Goal: Task Accomplishment & Management: Use online tool/utility

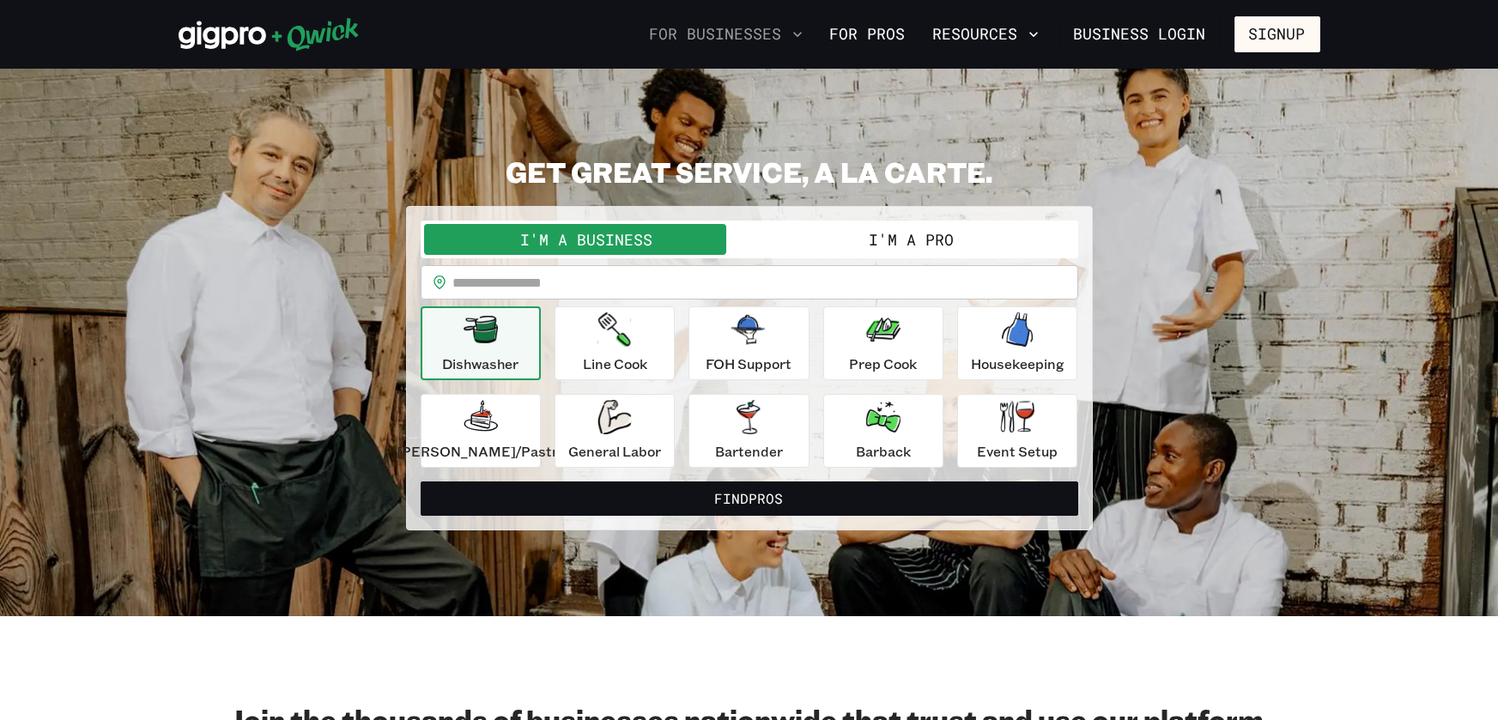
click at [797, 28] on icon "button" at bounding box center [797, 34] width 17 height 17
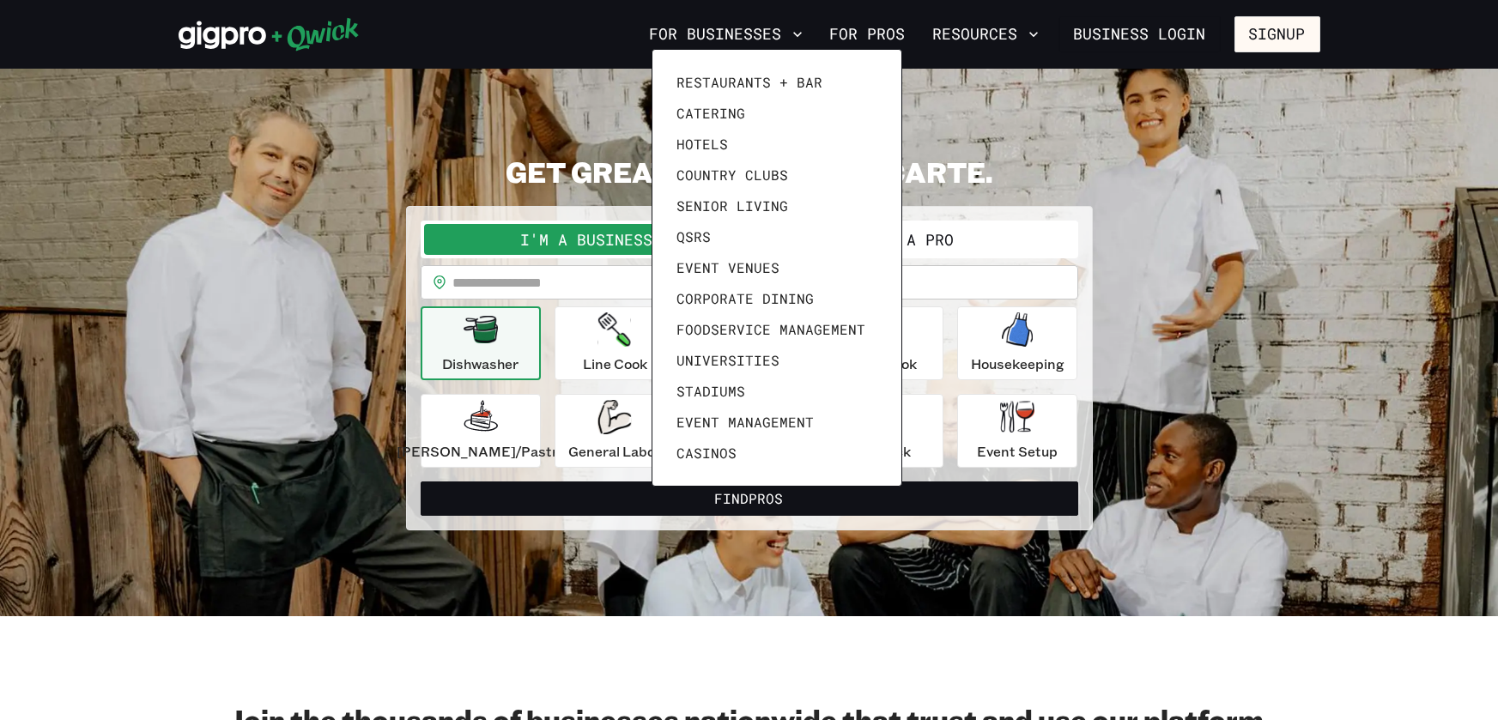
click at [847, 35] on div at bounding box center [749, 360] width 1498 height 720
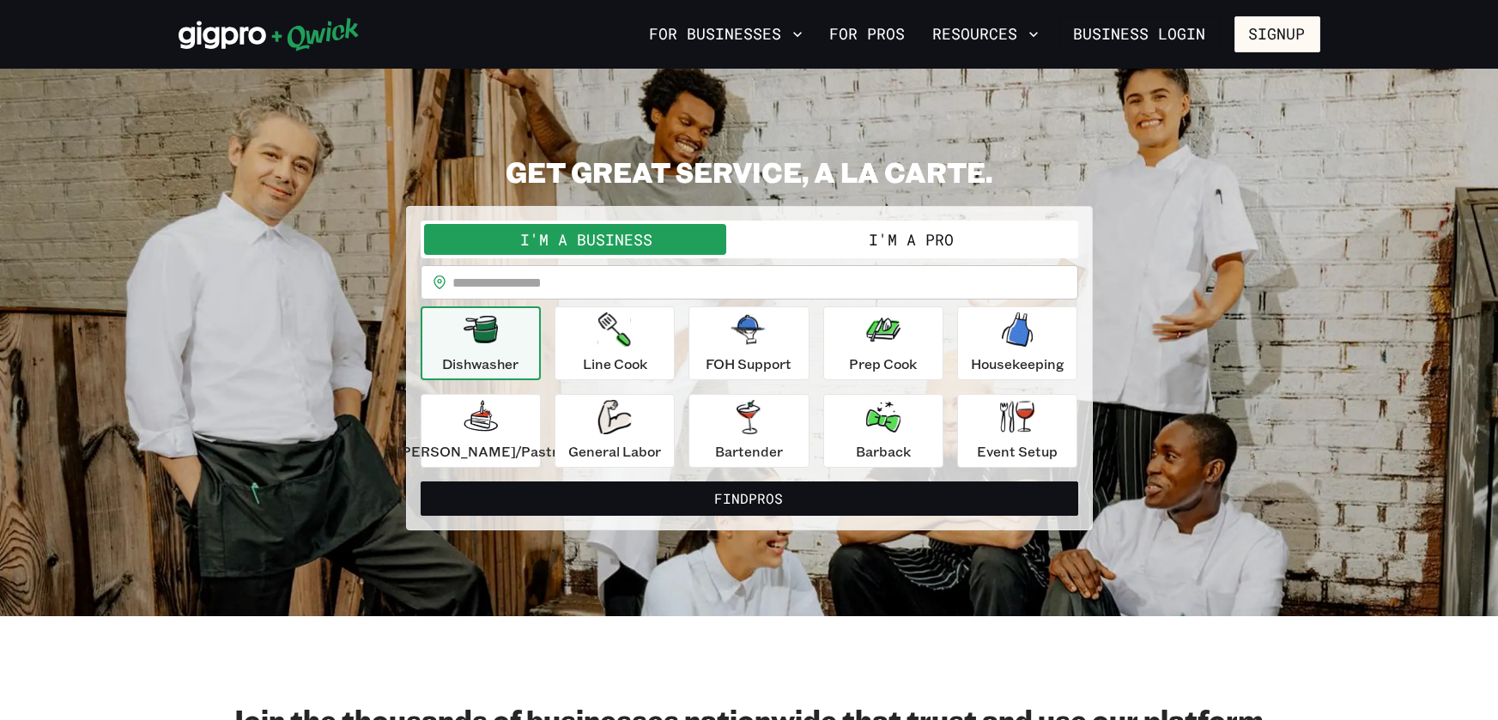
click at [847, 35] on link "For Pros" at bounding box center [867, 34] width 89 height 29
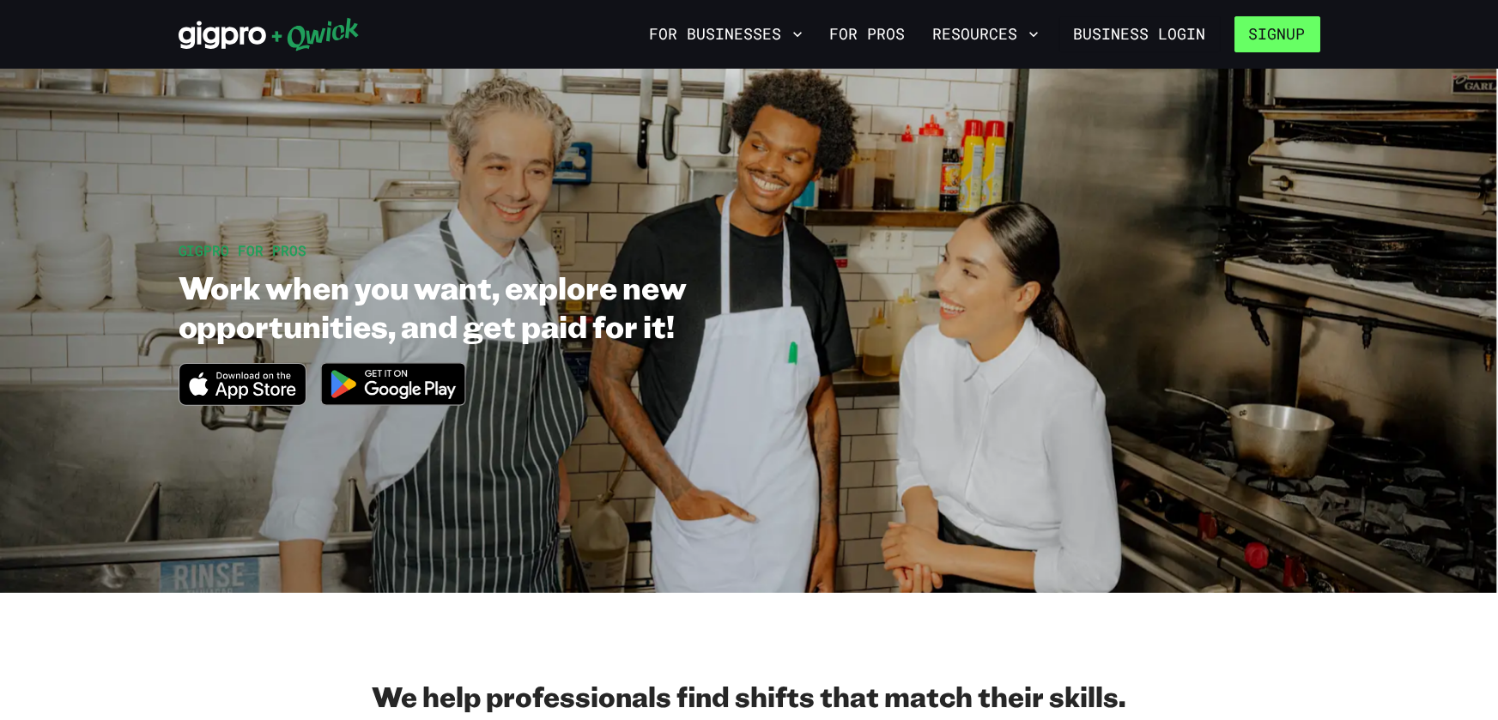
click at [1284, 33] on button "Signup" at bounding box center [1277, 34] width 86 height 36
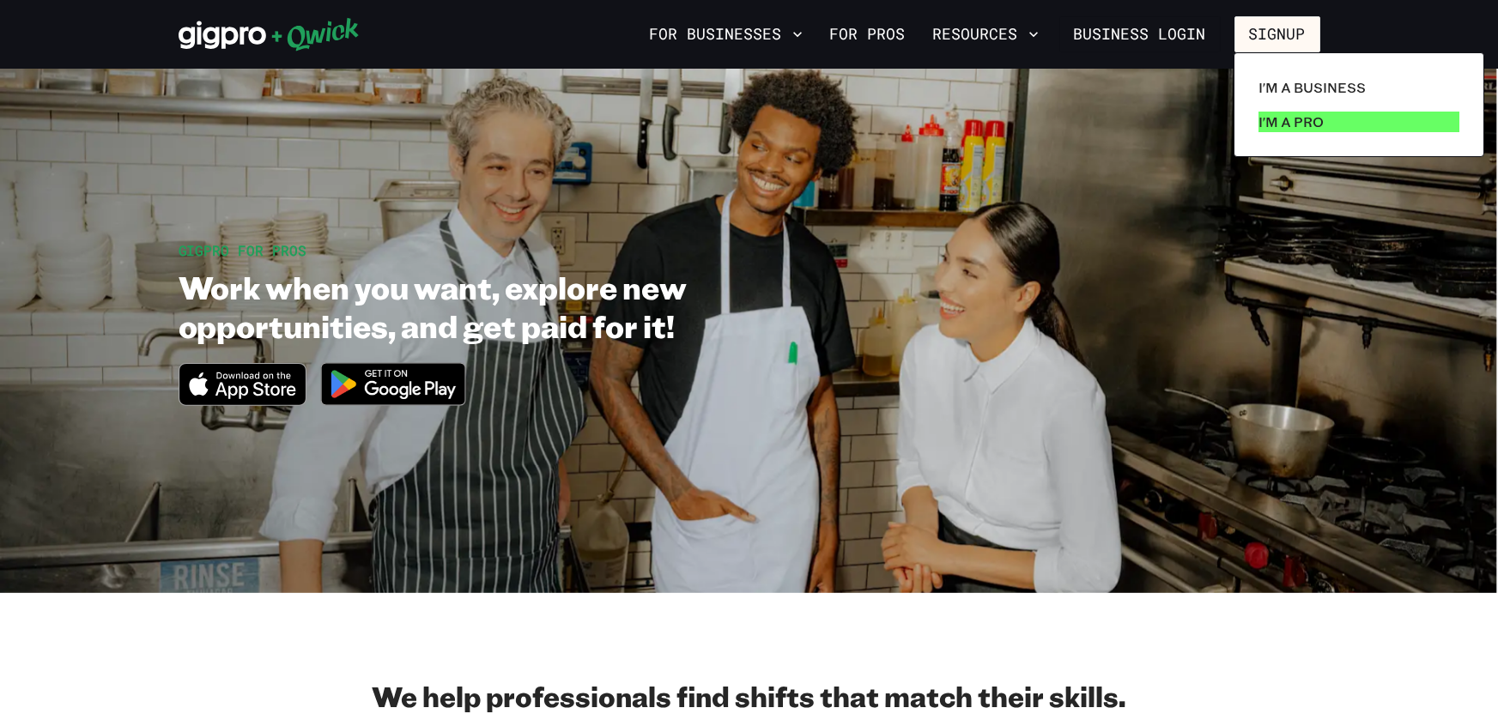
click at [1286, 130] on p "I'm a Pro" at bounding box center [1291, 122] width 65 height 21
click at [1252, 105] on link "I'm a Pro" at bounding box center [1359, 122] width 215 height 34
click at [1259, 188] on div at bounding box center [749, 360] width 1498 height 720
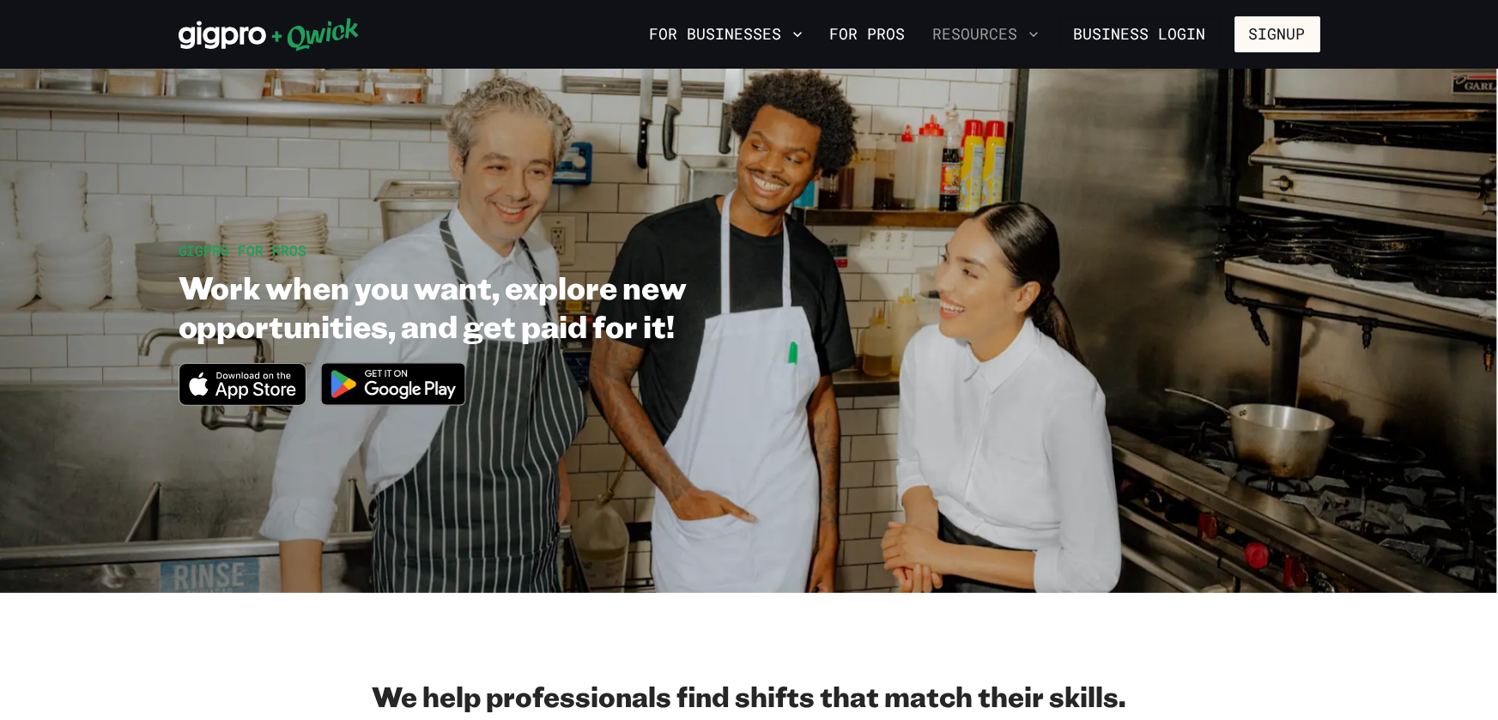
click at [974, 30] on button "Resources" at bounding box center [985, 34] width 119 height 29
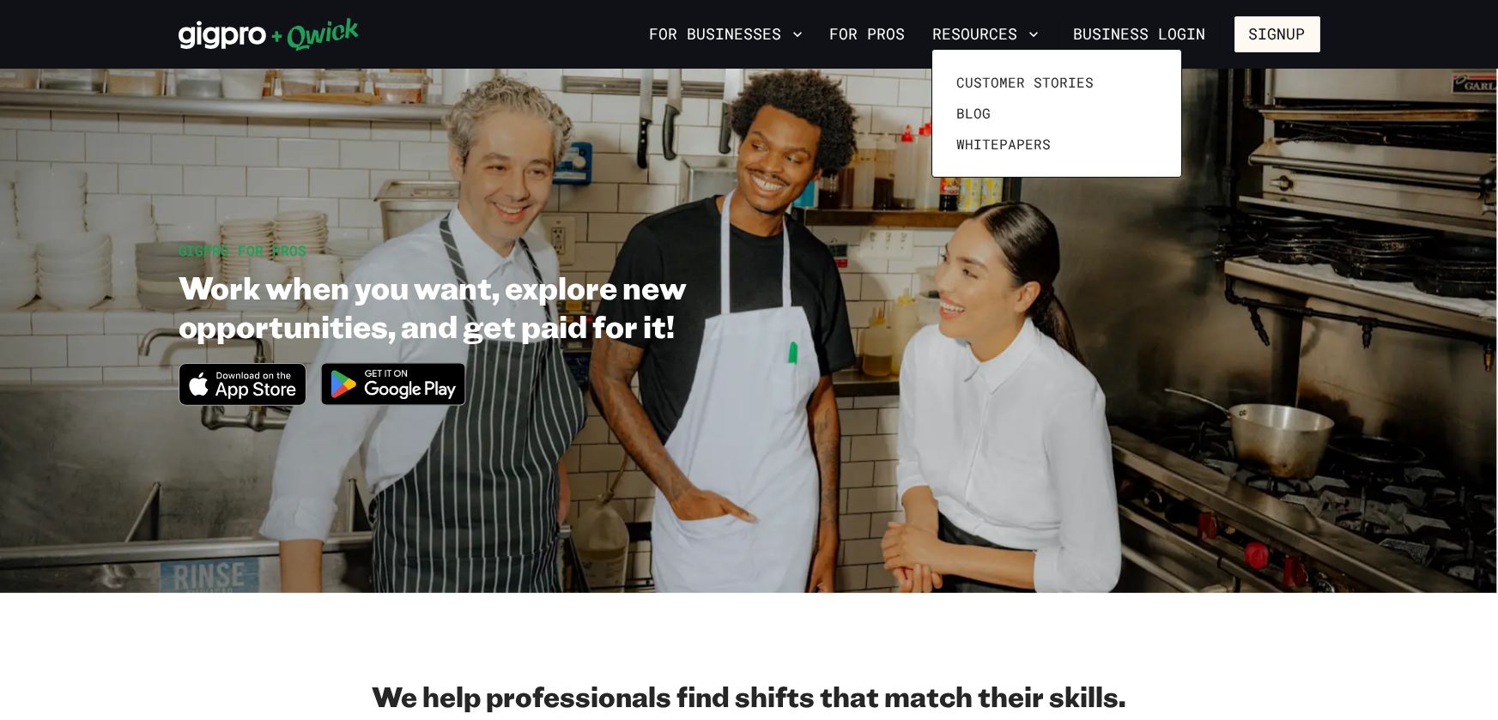
click at [1174, 30] on div at bounding box center [749, 360] width 1498 height 720
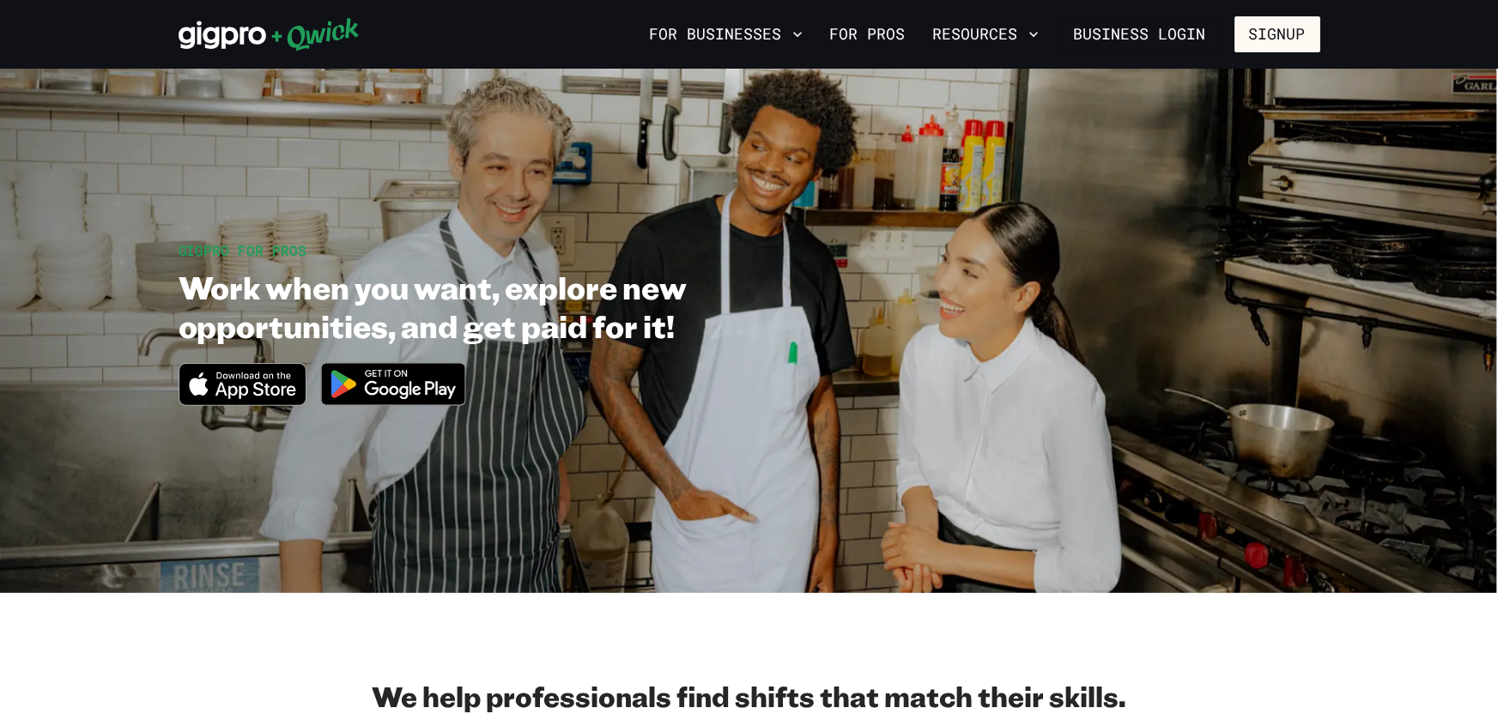
click at [1174, 30] on link "Business Login" at bounding box center [1139, 34] width 161 height 36
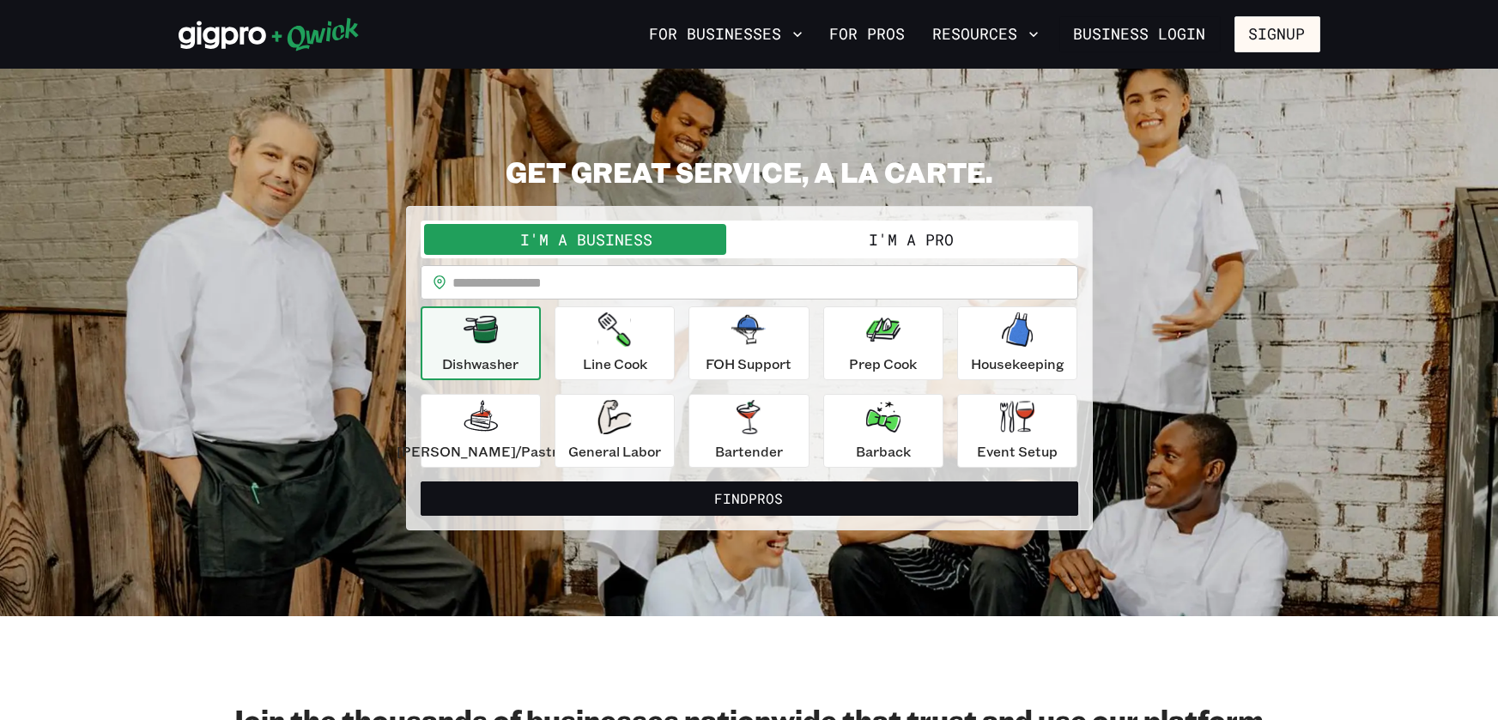
click at [880, 234] on button "I'm a Pro" at bounding box center [911, 239] width 325 height 31
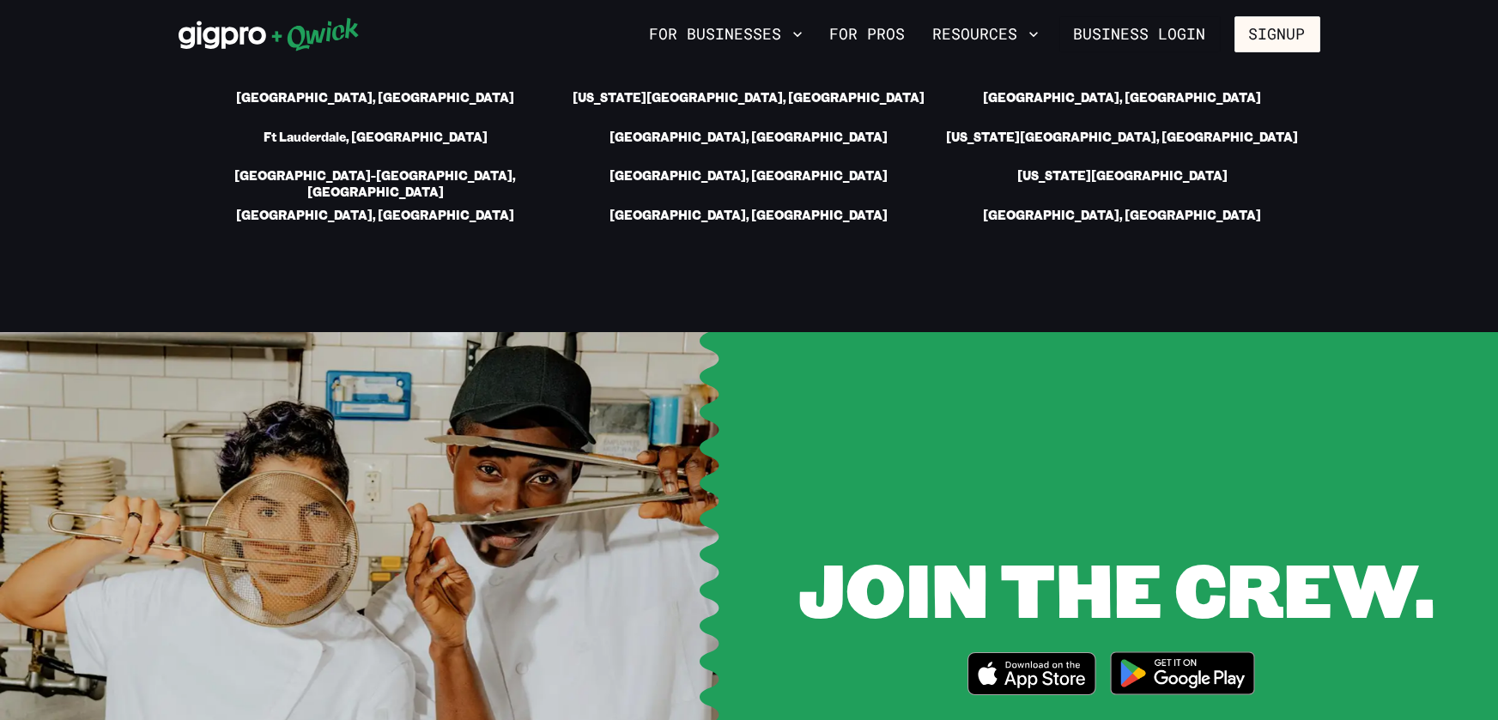
scroll to position [2987, 0]
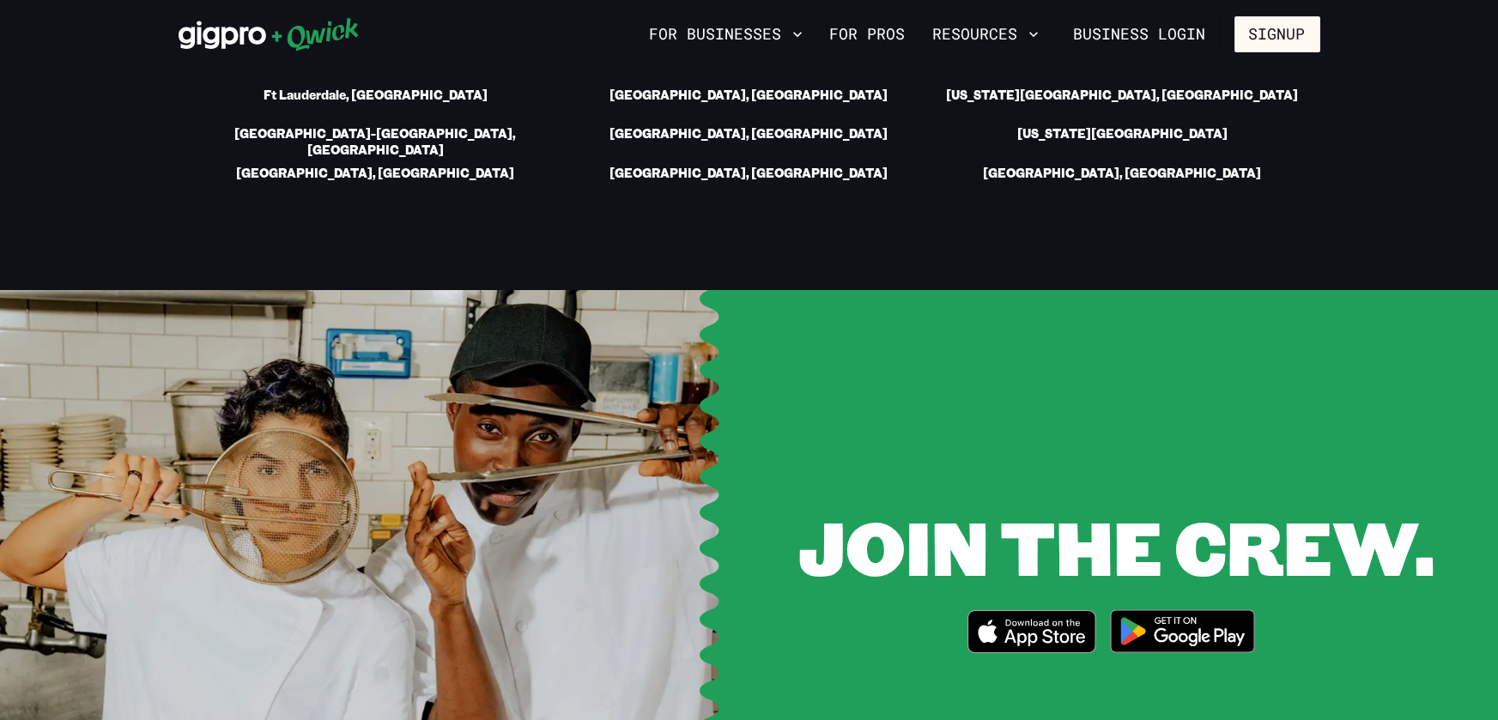
click at [1194, 599] on img at bounding box center [1183, 631] width 167 height 64
click at [890, 39] on link "For Pros" at bounding box center [867, 34] width 89 height 29
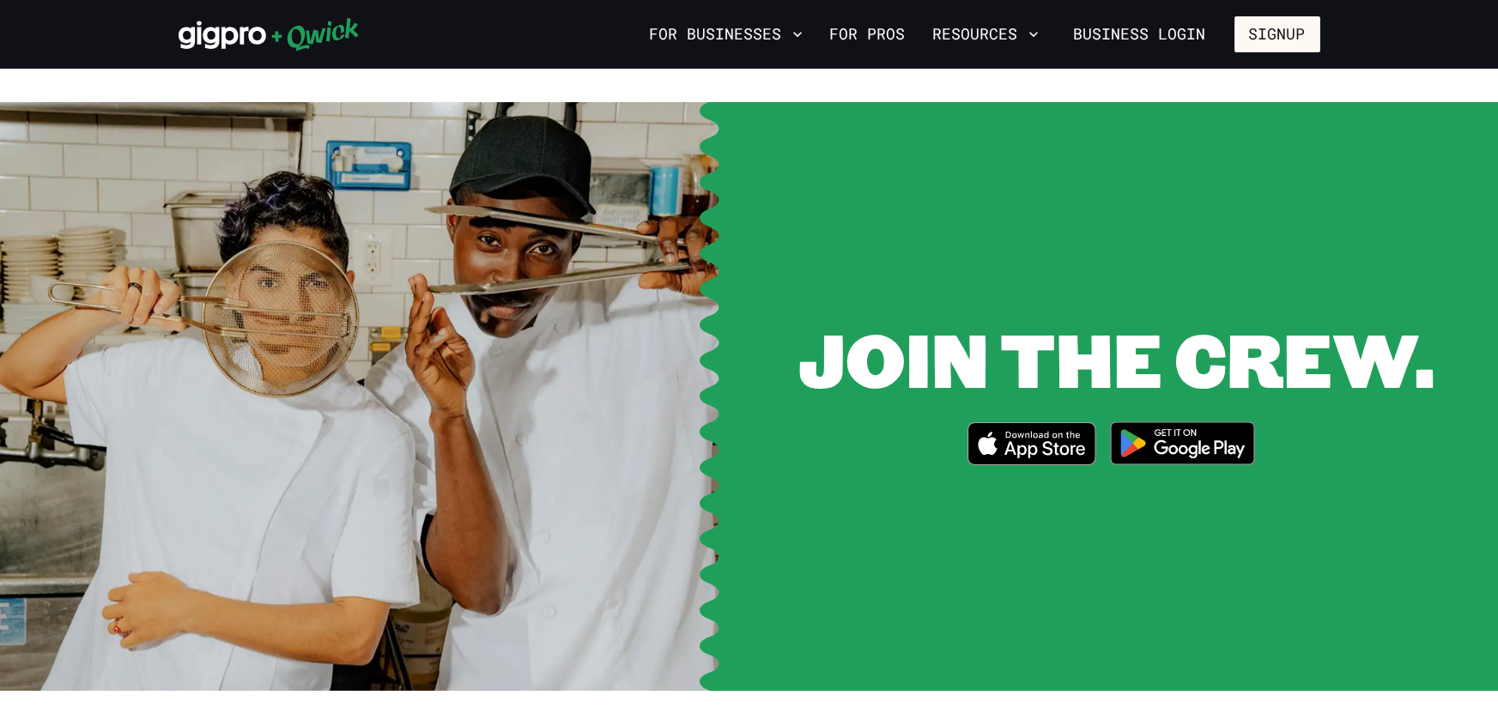
scroll to position [2162, 0]
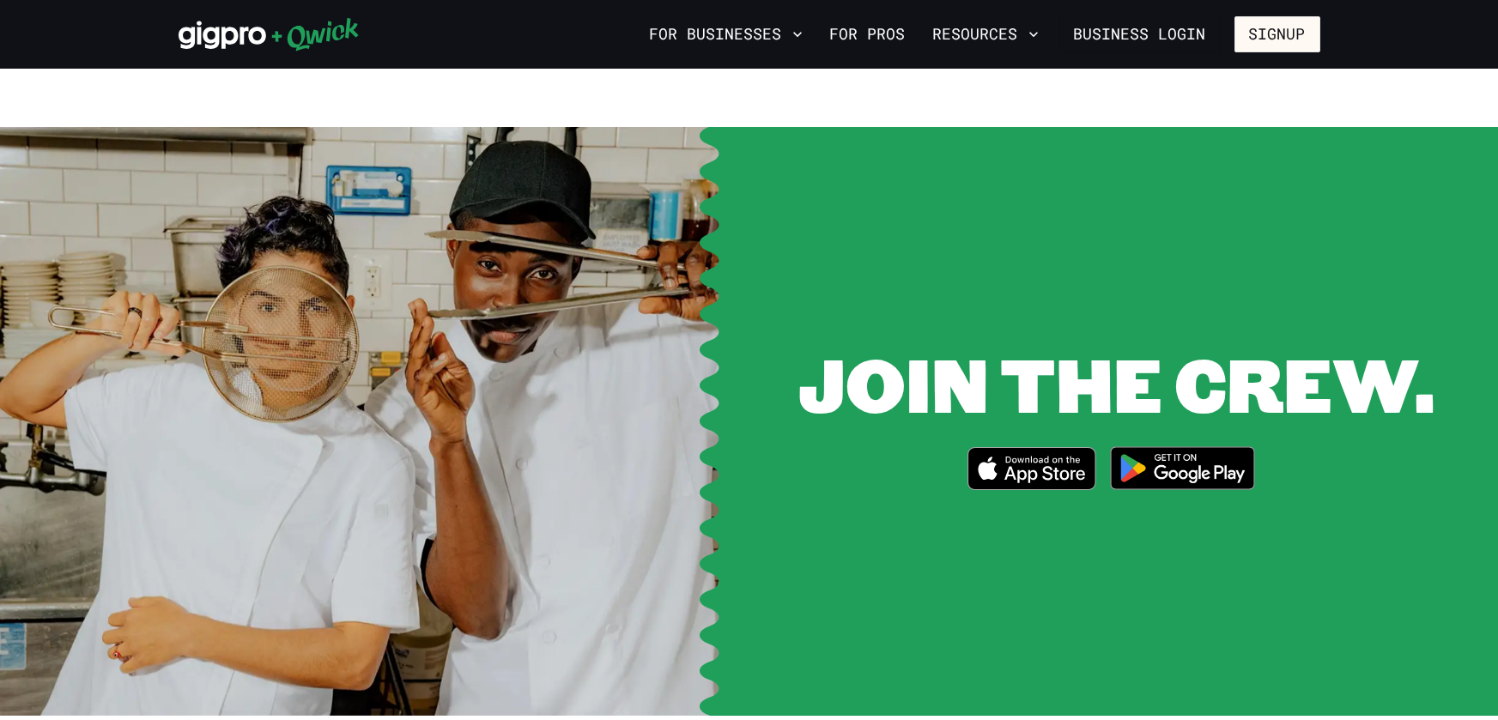
click at [1040, 456] on icon "Download on the App Store" at bounding box center [1031, 468] width 126 height 41
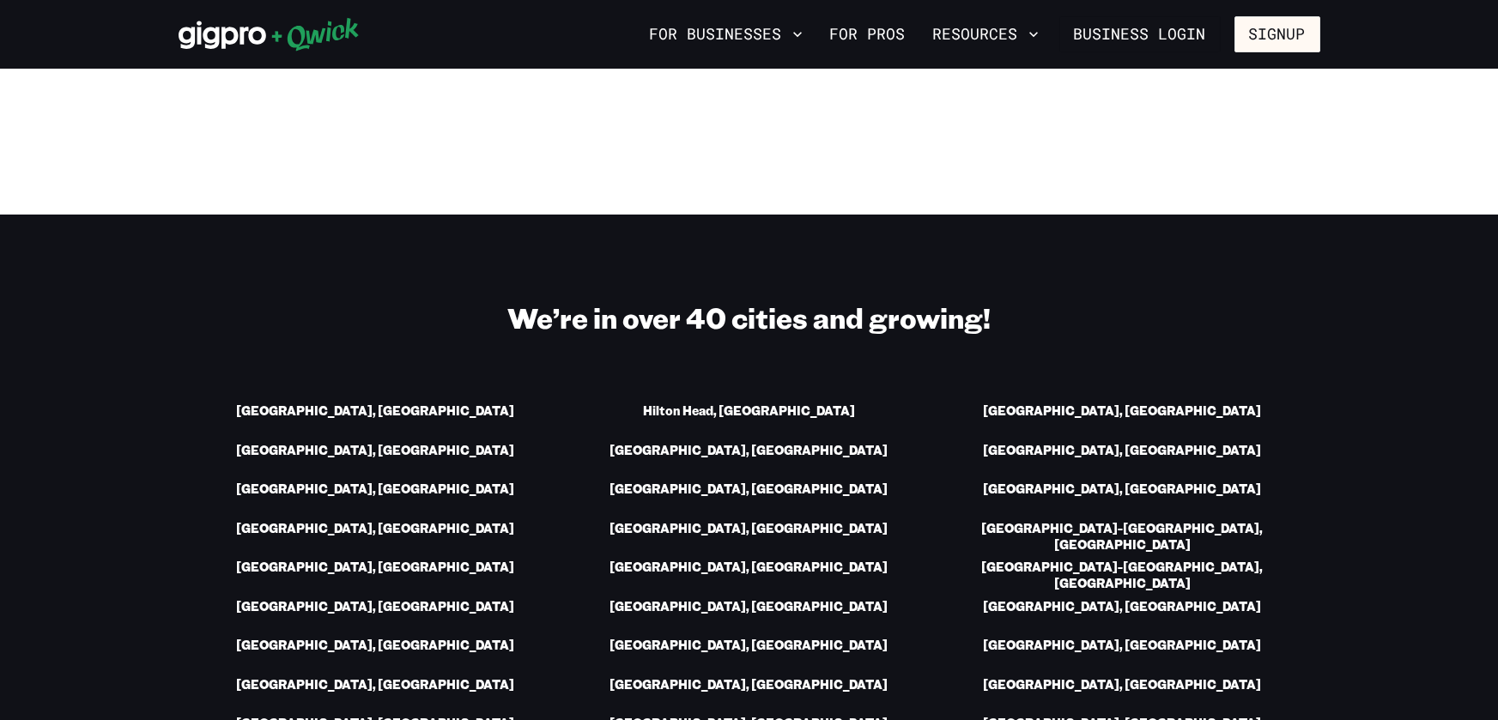
scroll to position [3078, 0]
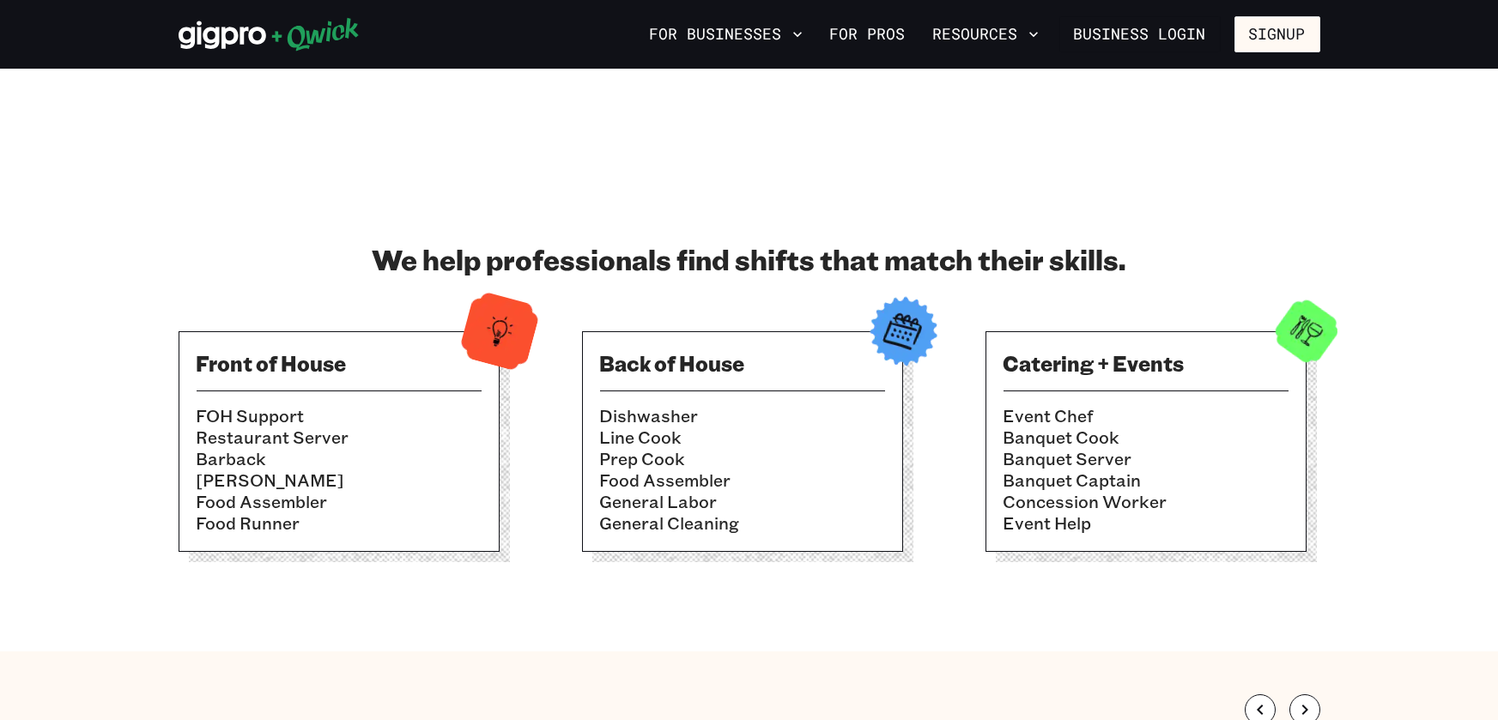
scroll to position [1373, 0]
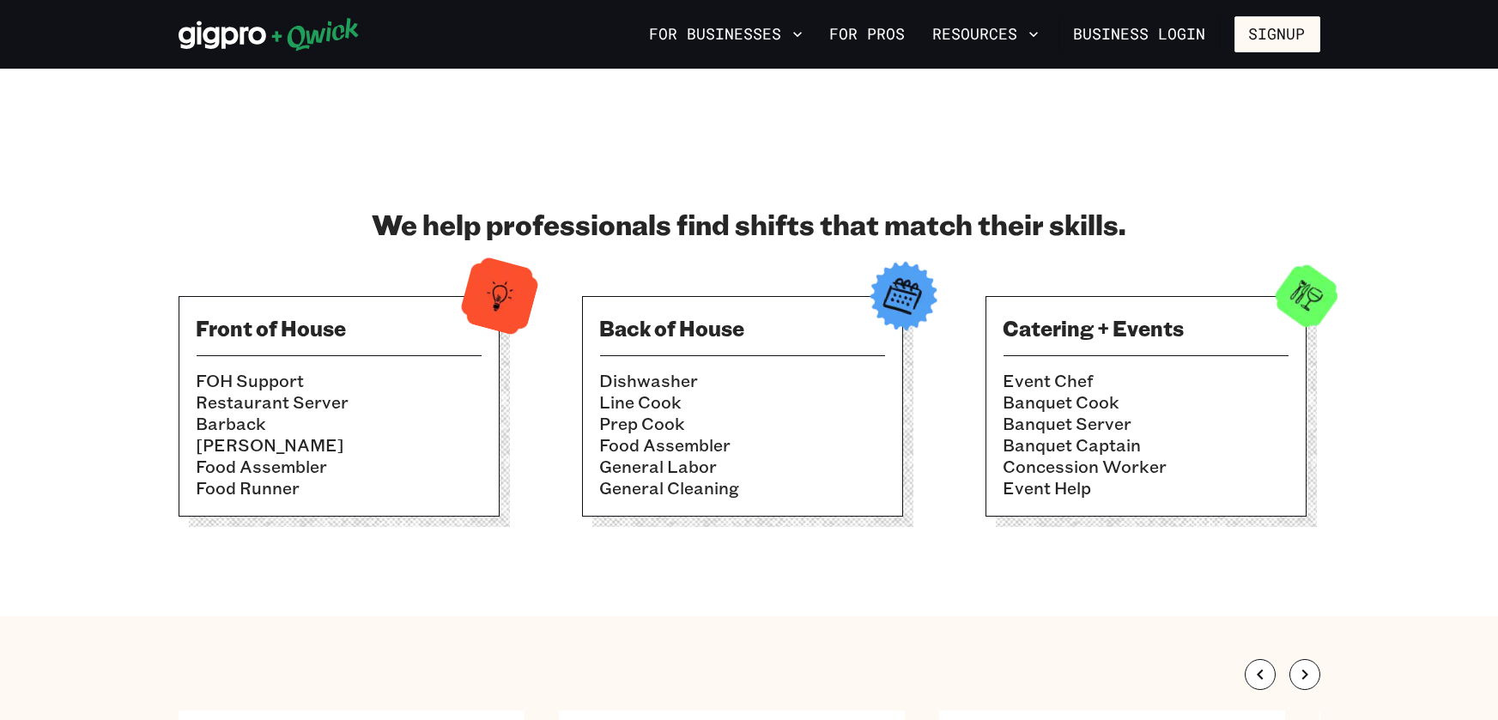
click at [717, 374] on li "Dishwasher" at bounding box center [742, 380] width 285 height 21
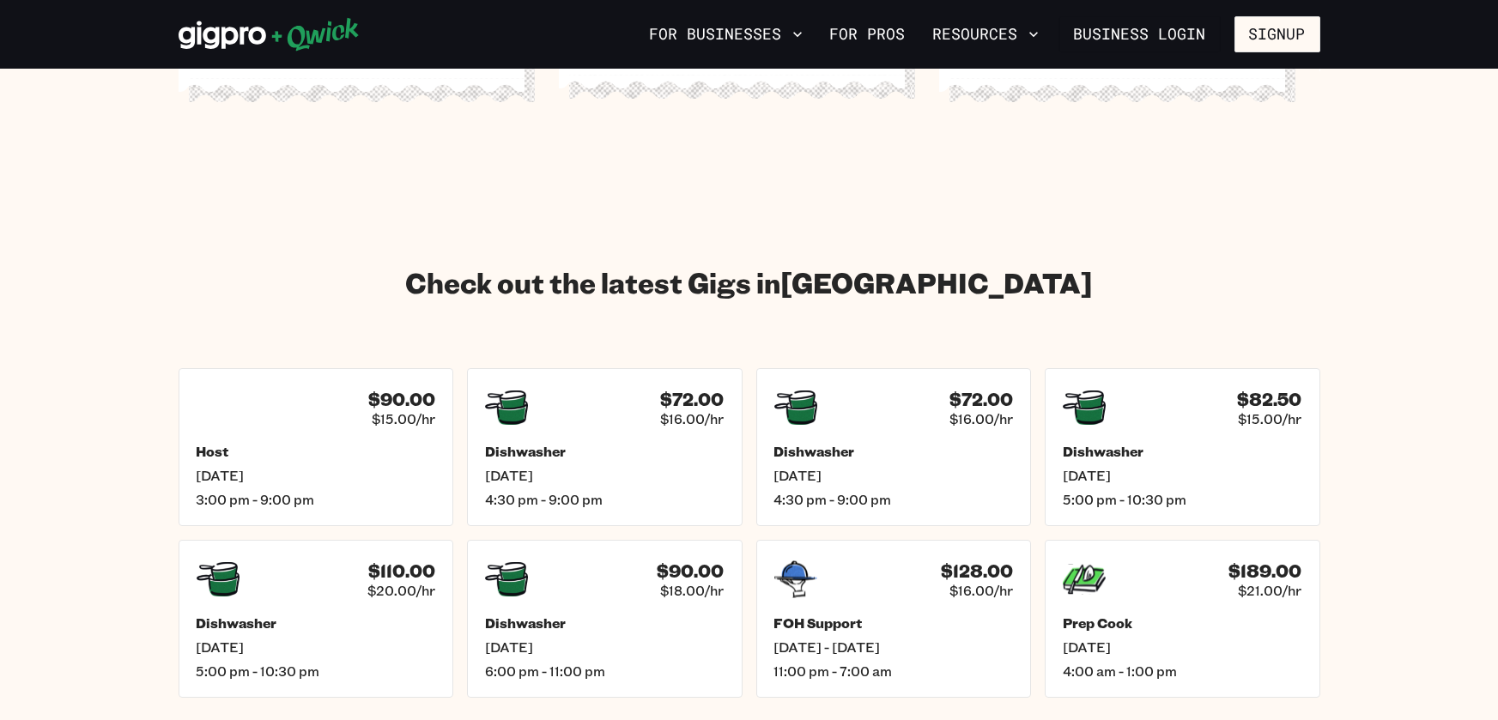
scroll to position [2231, 0]
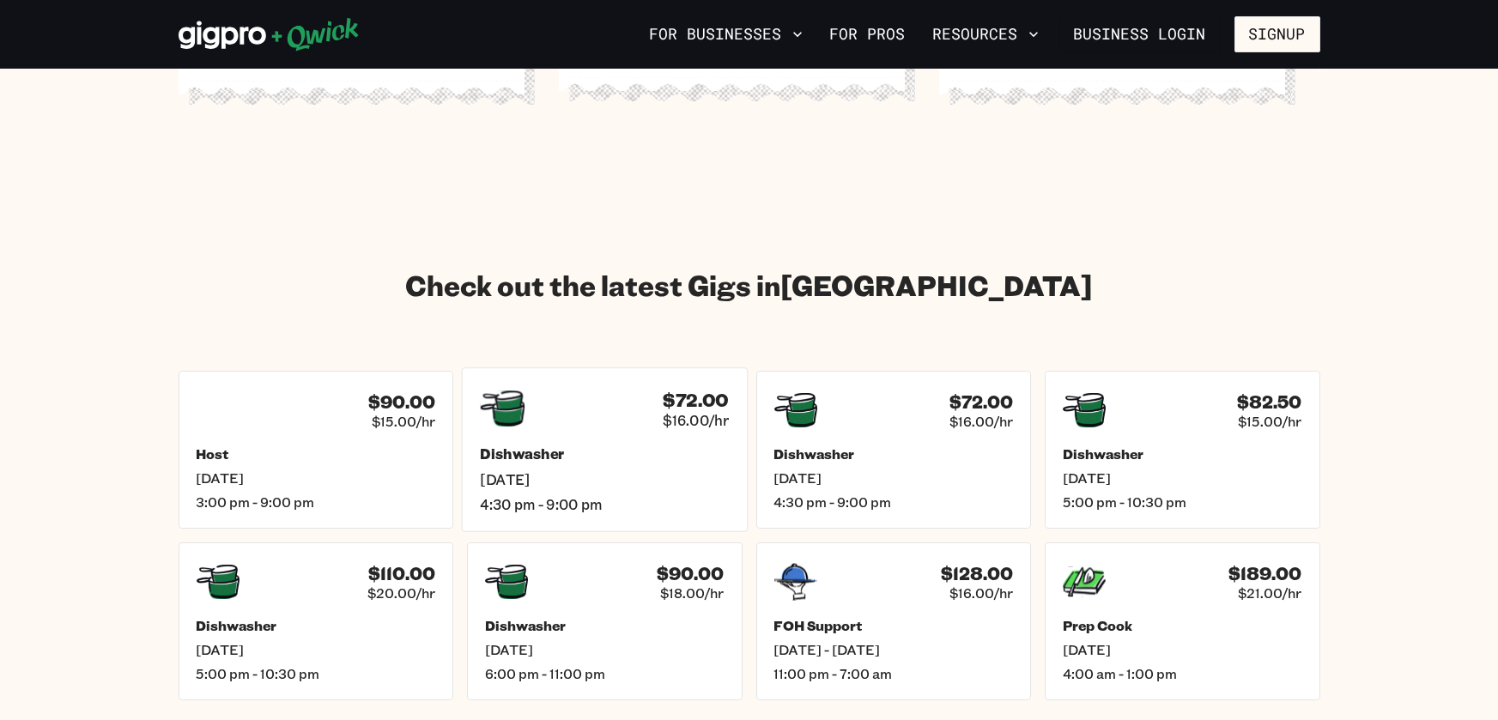
click at [575, 425] on div "$72.00 $16.00/hr Dishwasher Wed, Aug 13 4:30 pm - 9:00 pm" at bounding box center [605, 450] width 286 height 164
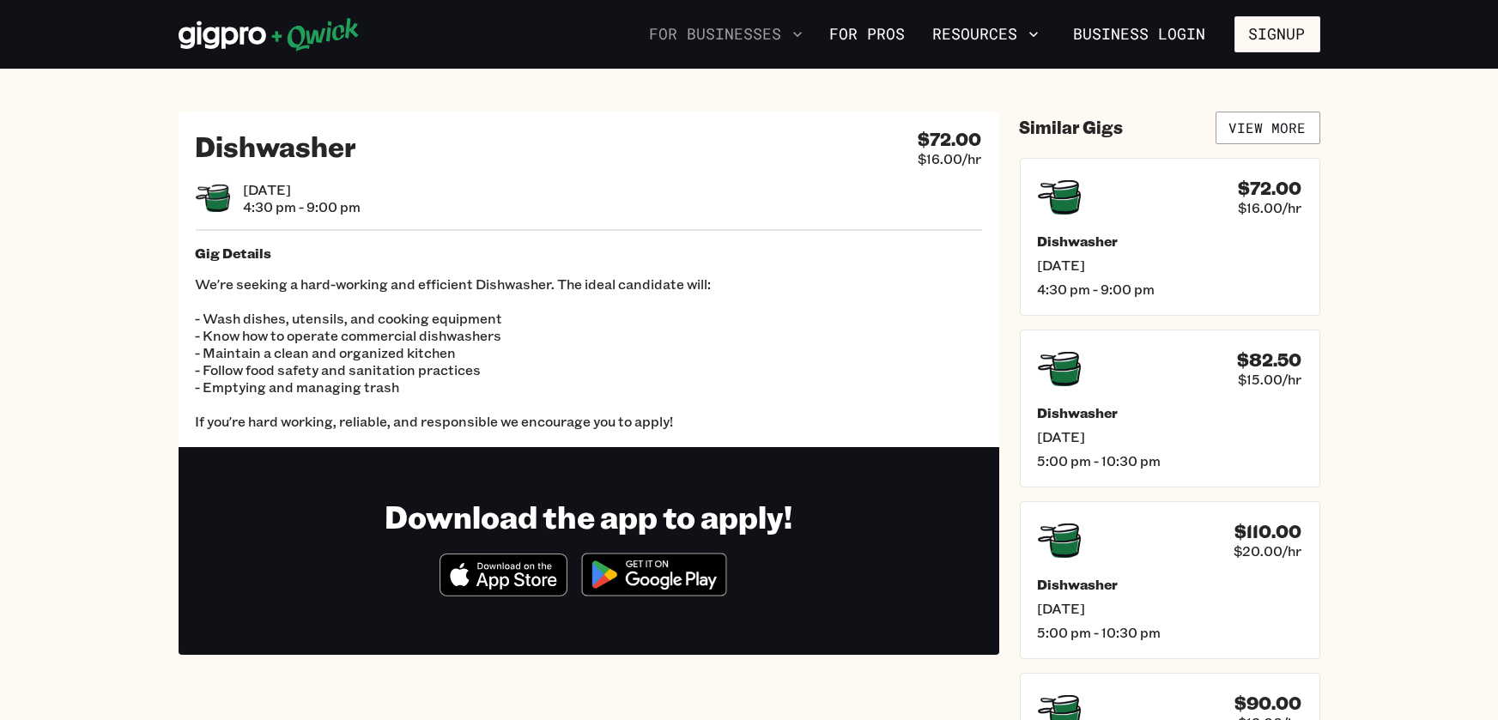
click at [801, 27] on icon "button" at bounding box center [797, 34] width 17 height 17
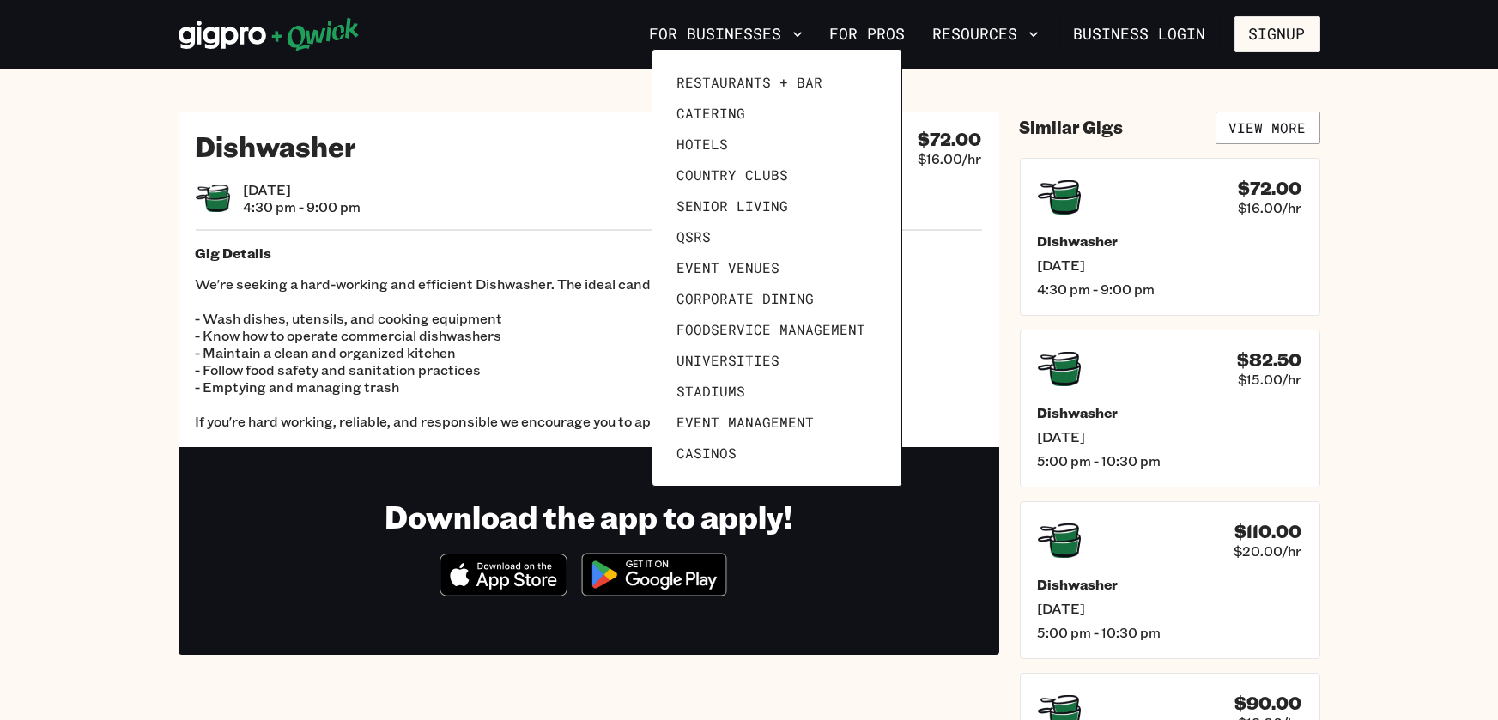
click at [895, 38] on div at bounding box center [749, 360] width 1498 height 720
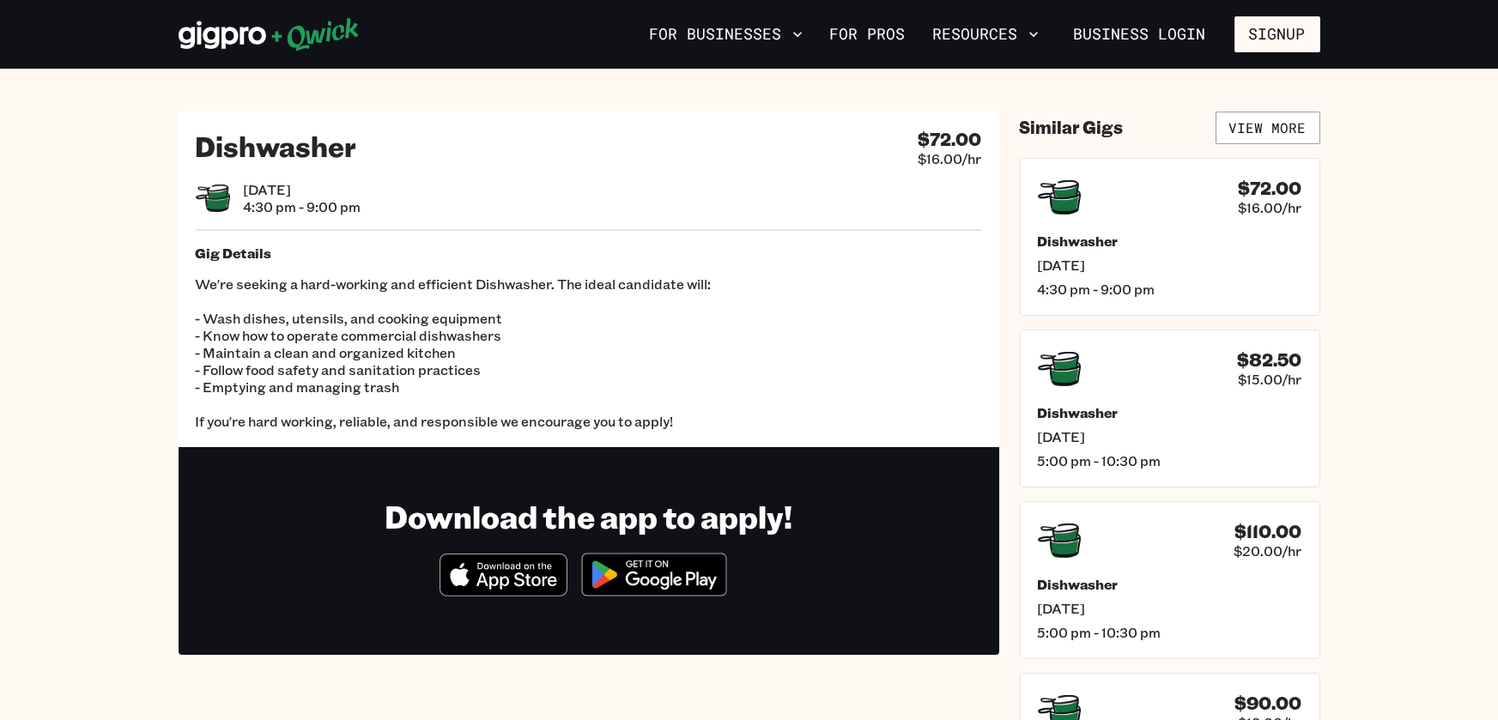
click at [895, 38] on link "For Pros" at bounding box center [867, 34] width 89 height 29
click at [1279, 134] on link "View More" at bounding box center [1268, 128] width 105 height 33
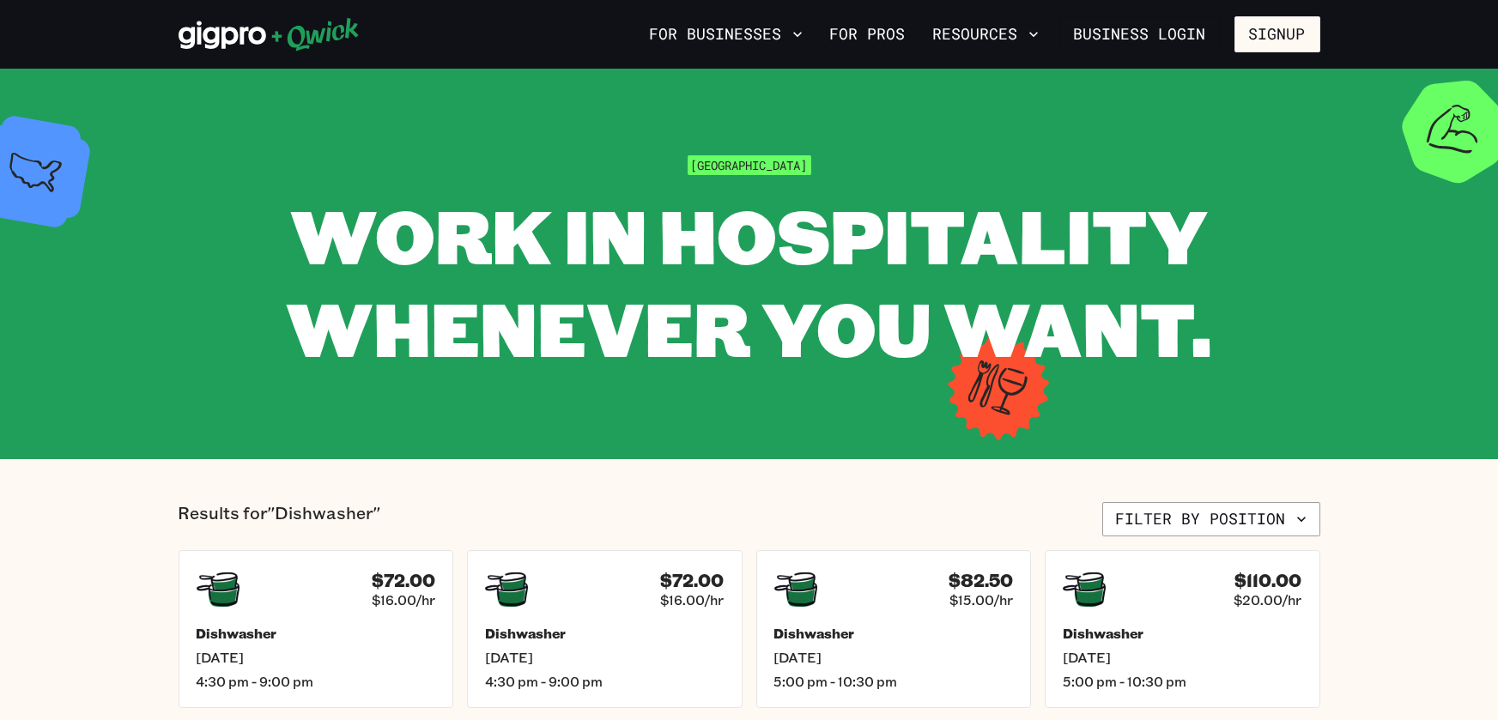
click at [867, 42] on link "For Pros" at bounding box center [867, 34] width 89 height 29
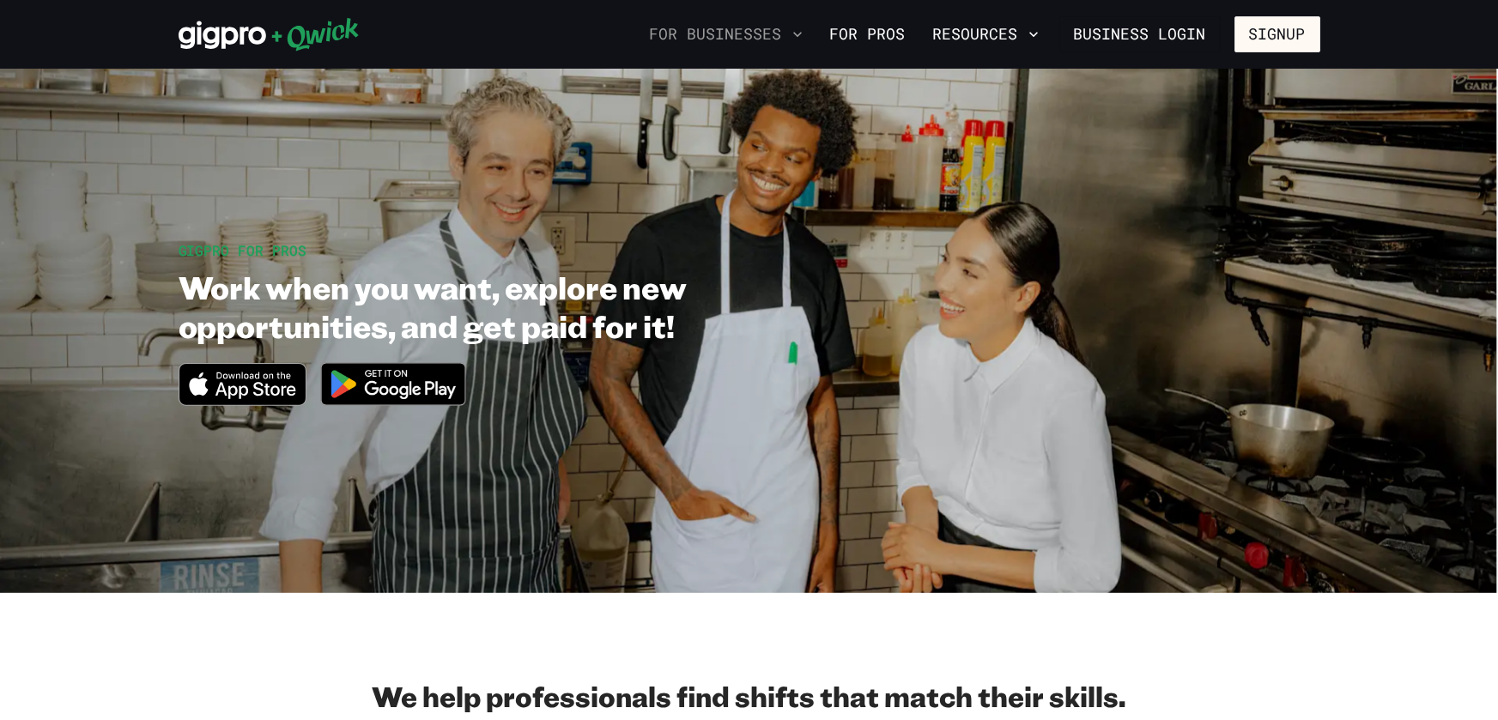
click at [779, 35] on button "For Businesses" at bounding box center [726, 34] width 167 height 29
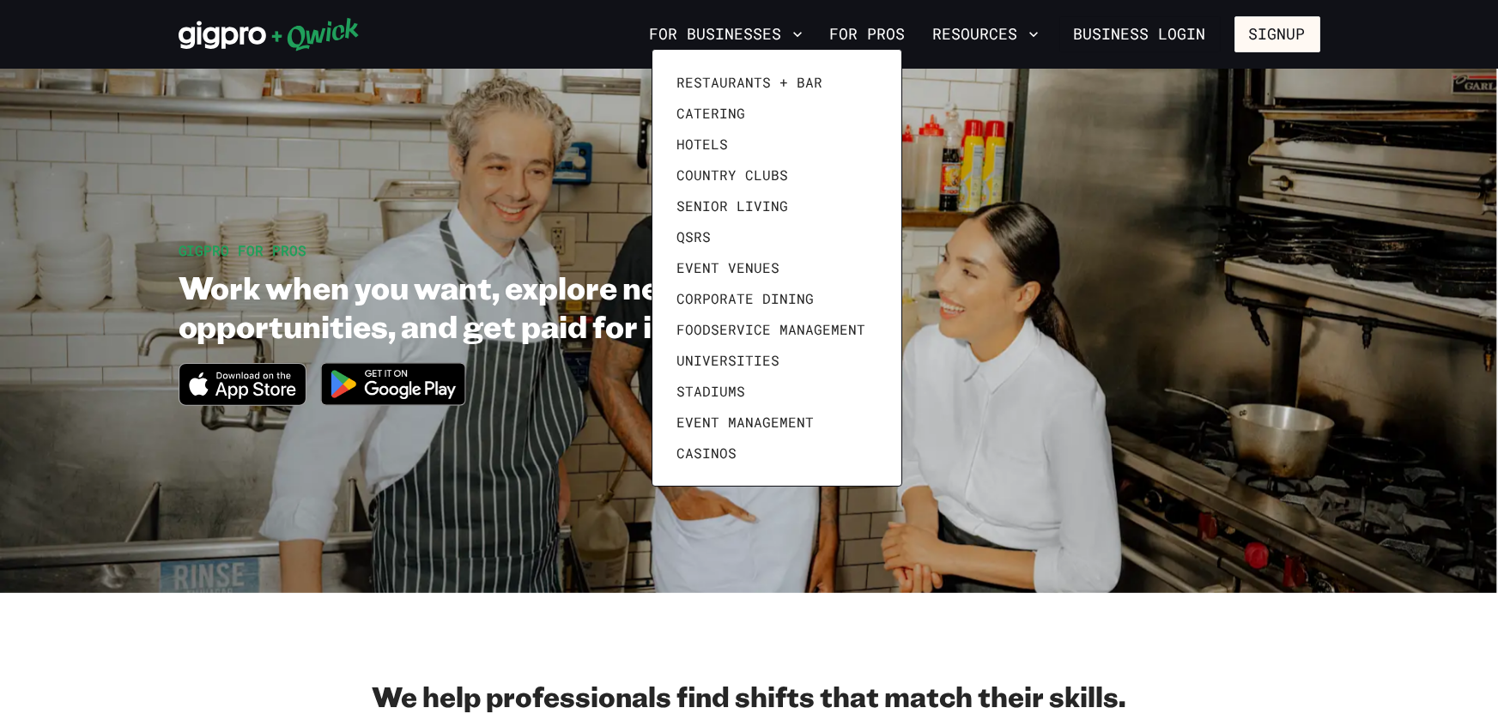
click at [883, 33] on div at bounding box center [749, 360] width 1498 height 720
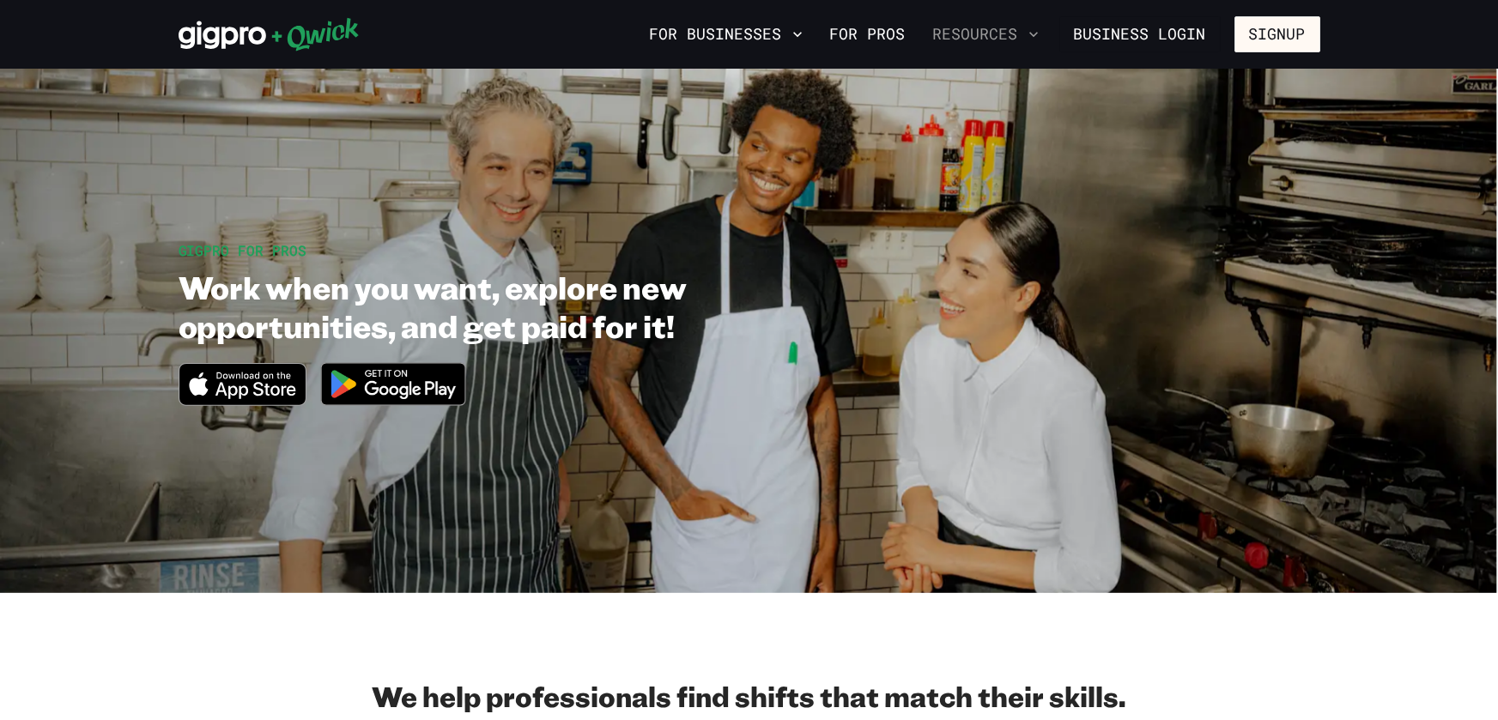
click at [993, 38] on button "Resources" at bounding box center [985, 34] width 119 height 29
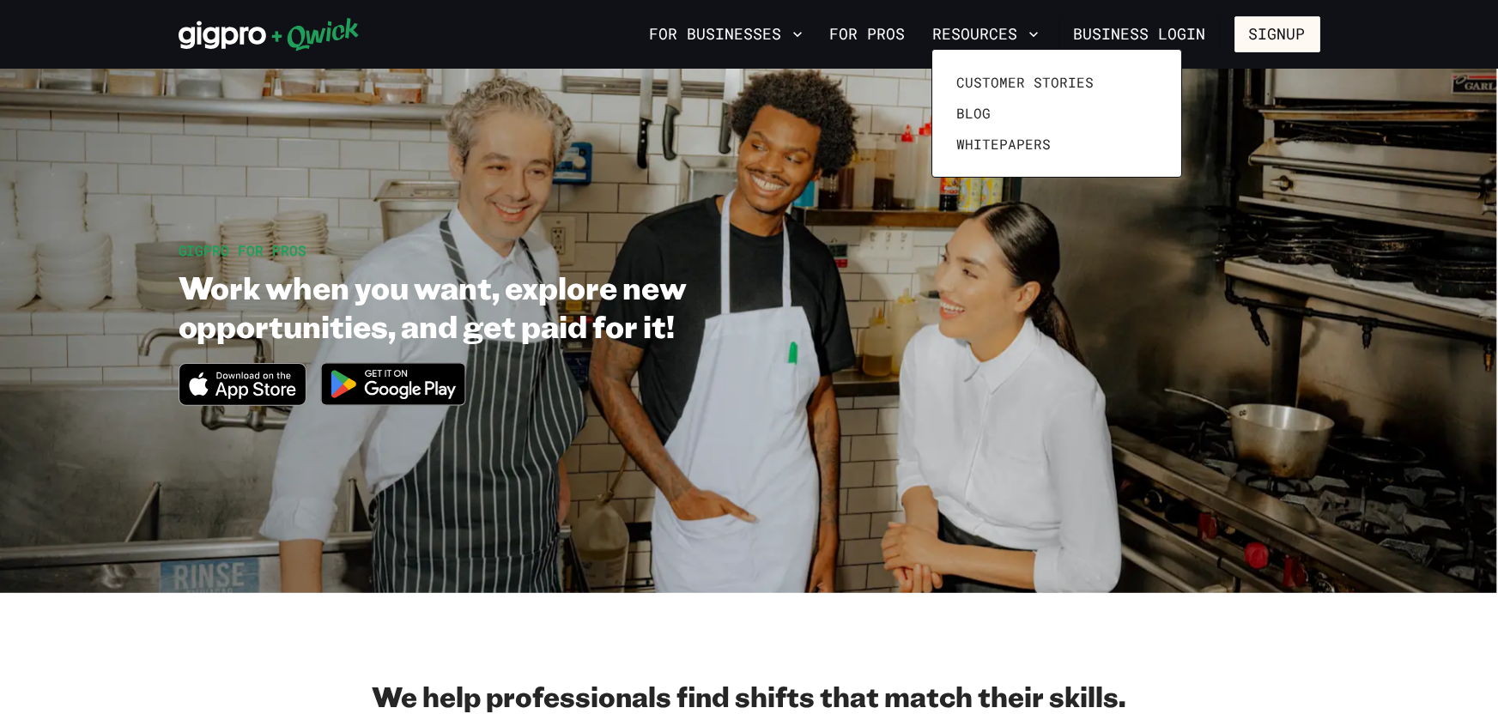
click at [1101, 41] on div at bounding box center [749, 360] width 1498 height 720
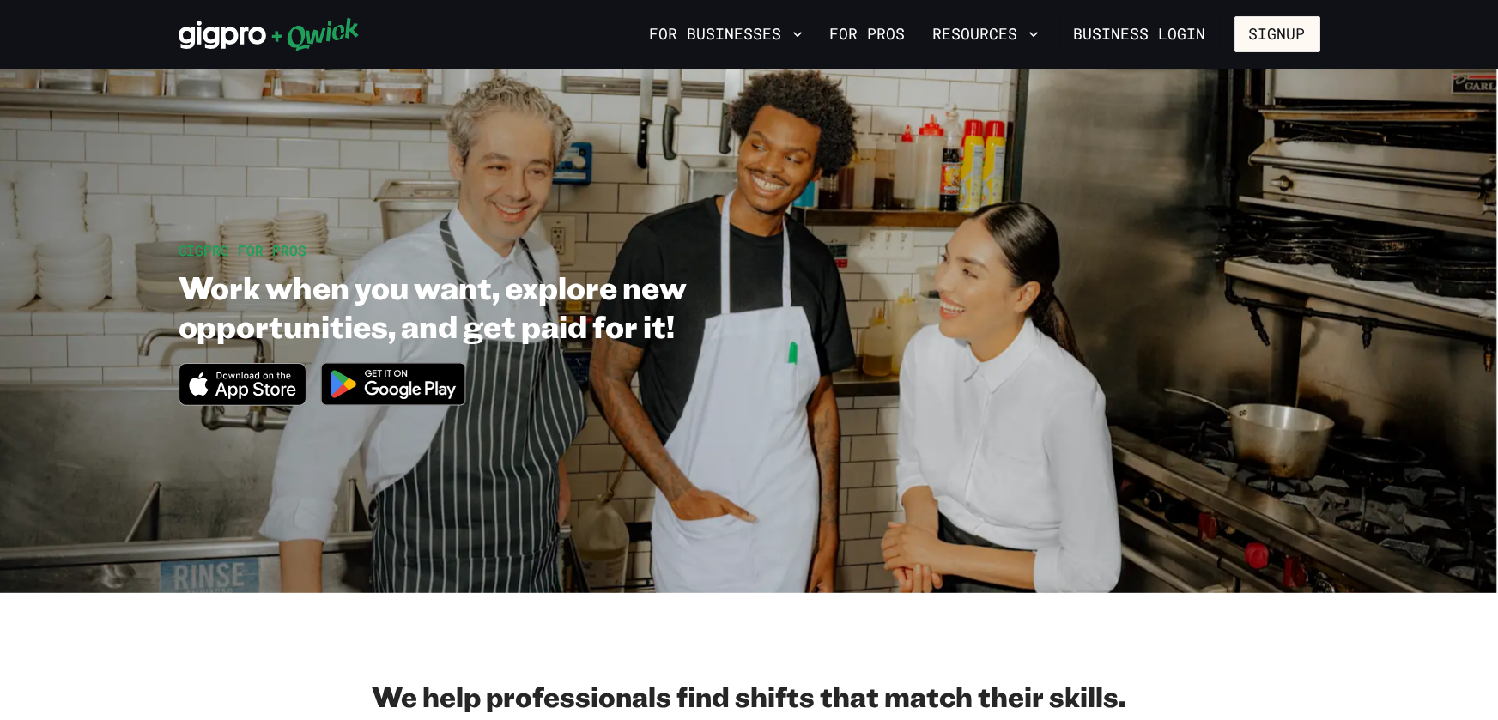
click at [1101, 41] on link "Business Login" at bounding box center [1139, 34] width 161 height 36
